Goal: Task Accomplishment & Management: Complete application form

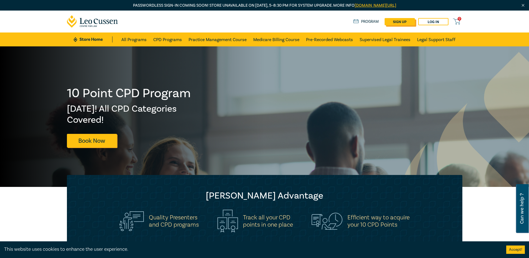
click at [401, 21] on link "sign up" at bounding box center [400, 21] width 30 height 7
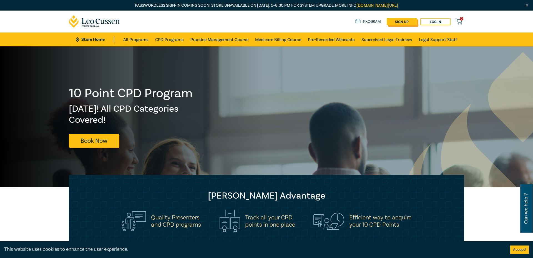
select select "AU"
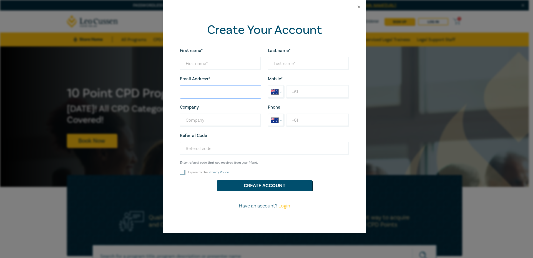
click at [219, 96] on input "Last name*" at bounding box center [220, 91] width 81 height 13
paste input "[EMAIL_ADDRESS][DOMAIN_NAME]"
click at [199, 94] on input "[EMAIL_ADDRESS][DOMAIN_NAME]" at bounding box center [220, 91] width 81 height 13
type input "[EMAIL_ADDRESS][DOMAIN_NAME]"
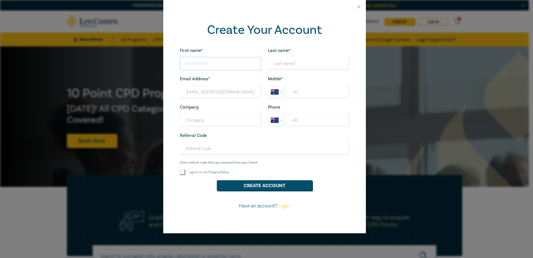
drag, startPoint x: 208, startPoint y: 65, endPoint x: 266, endPoint y: 66, distance: 57.5
click at [208, 65] on input "First name*" at bounding box center [220, 63] width 81 height 13
paste input "hodiji4909"
type input "hodiji4909"
click at [288, 66] on input "Last name*" at bounding box center [308, 63] width 81 height 13
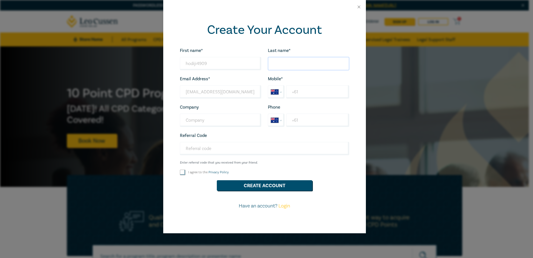
paste input "hodiji4909"
type input "hodiji4909"
click at [304, 94] on input "+61" at bounding box center [317, 91] width 63 height 13
type input "+6"
select select "ZZ"
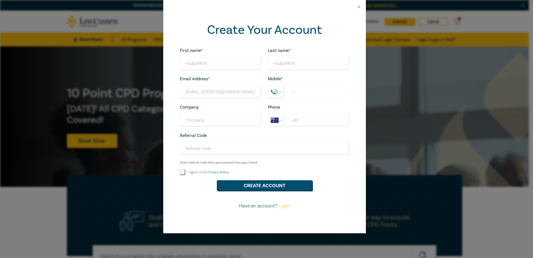
type input "+9"
select select "IN"
type input "[PHONE_NUMBER]"
click at [199, 172] on label "I agree to the Privacy Policy" at bounding box center [208, 172] width 41 height 5
click at [185, 172] on input "I agree to the Privacy Policy" at bounding box center [183, 173] width 6 height 6
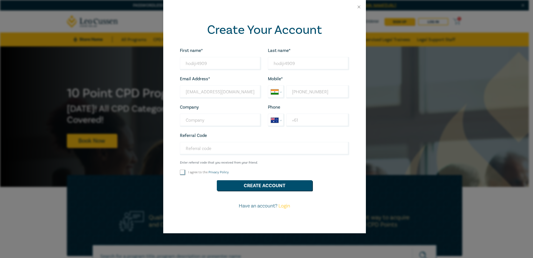
checkbox input "true"
click at [238, 185] on button "Create Account" at bounding box center [265, 185] width 96 height 11
